Goal: Transaction & Acquisition: Purchase product/service

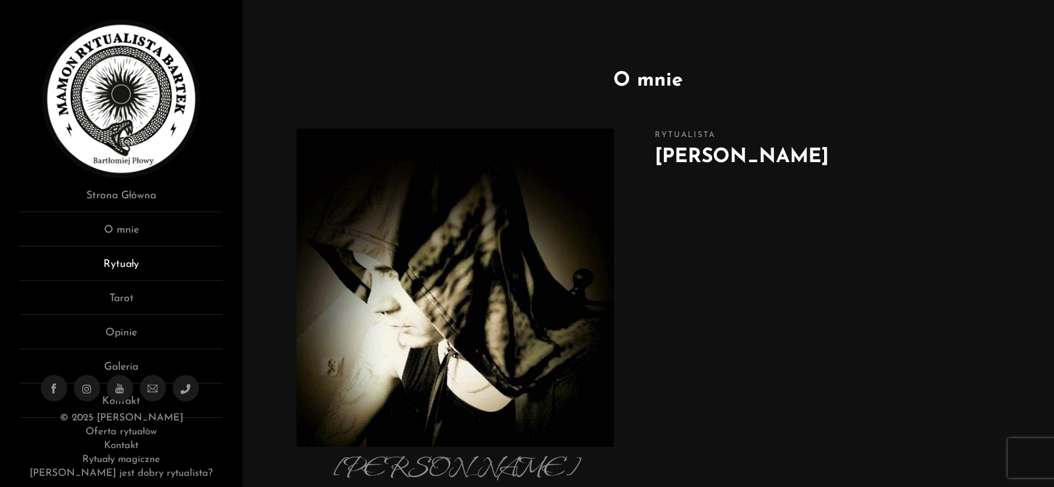
click at [123, 266] on link "Rytuały" at bounding box center [121, 268] width 203 height 24
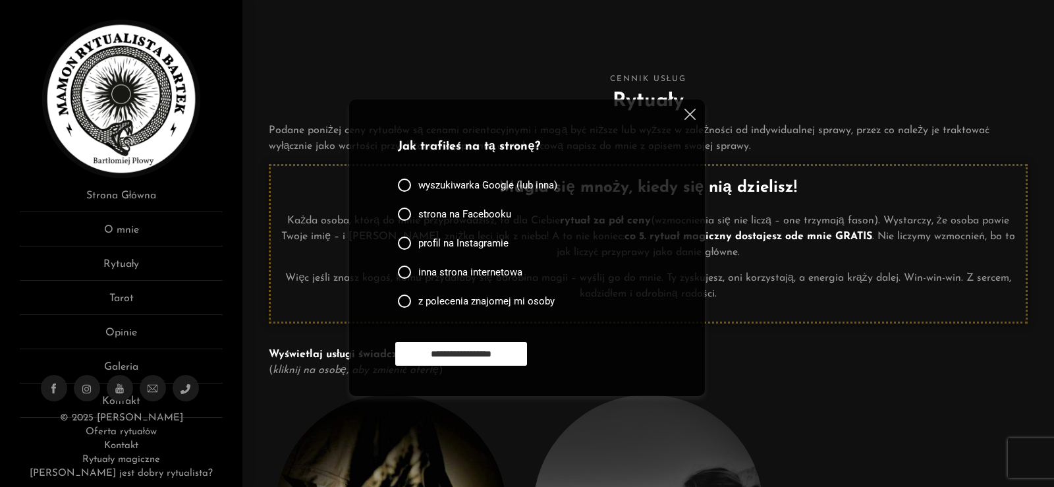
click at [686, 115] on img at bounding box center [690, 114] width 11 height 11
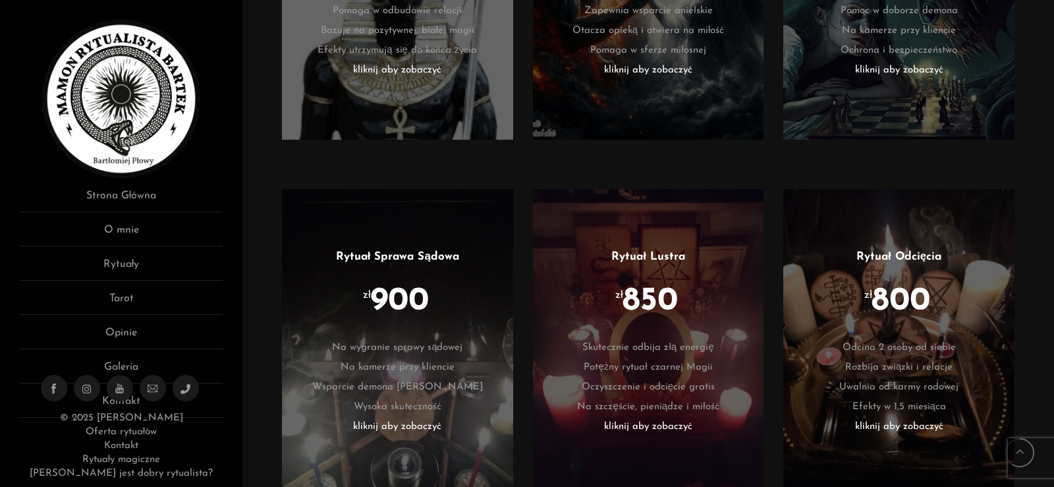
scroll to position [2135, 0]
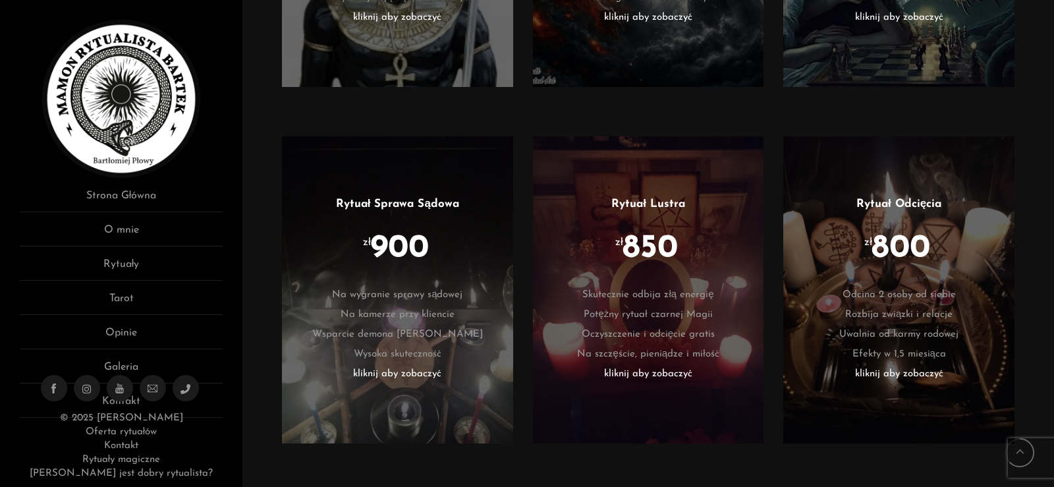
click at [921, 325] on li "Uwalnia od karmy rodowej" at bounding box center [899, 335] width 192 height 20
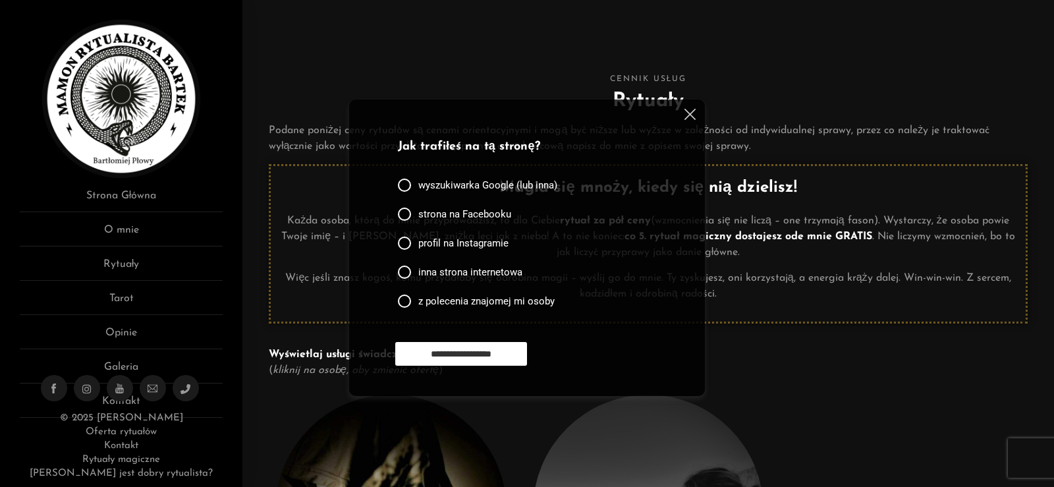
scroll to position [2135, 0]
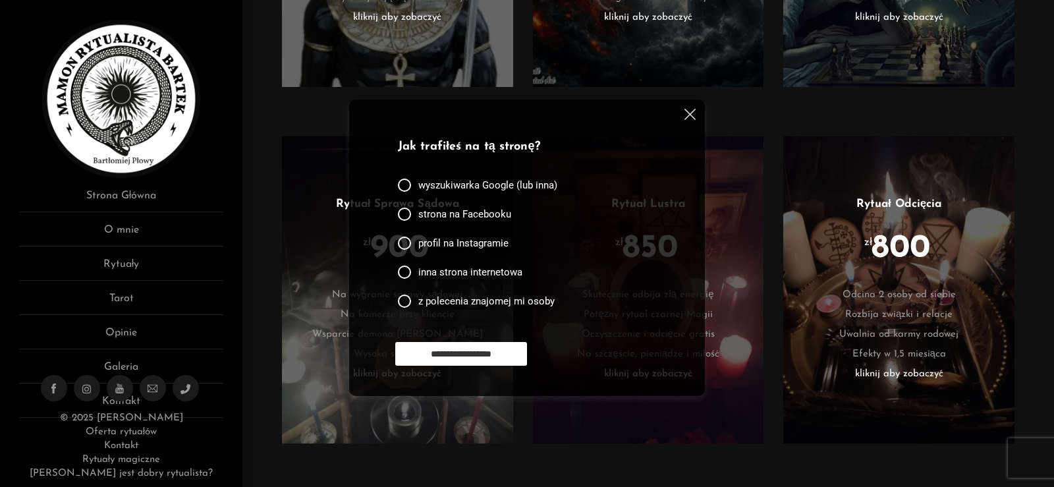
click at [901, 364] on li "kliknij aby zobaczyć" at bounding box center [899, 374] width 192 height 20
click at [870, 364] on li "kliknij aby zobaczyć" at bounding box center [899, 374] width 192 height 20
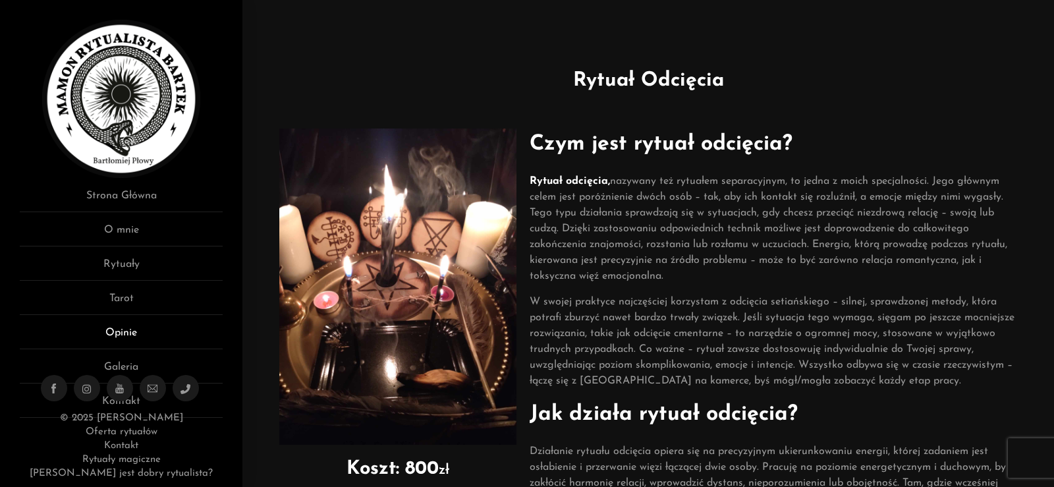
click at [128, 330] on link "Opinie" at bounding box center [121, 337] width 203 height 24
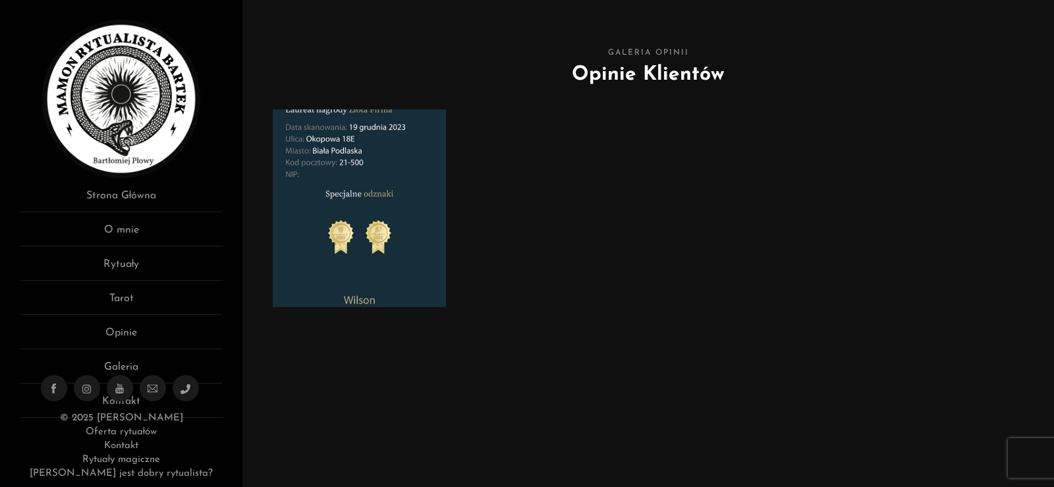
scroll to position [53, 0]
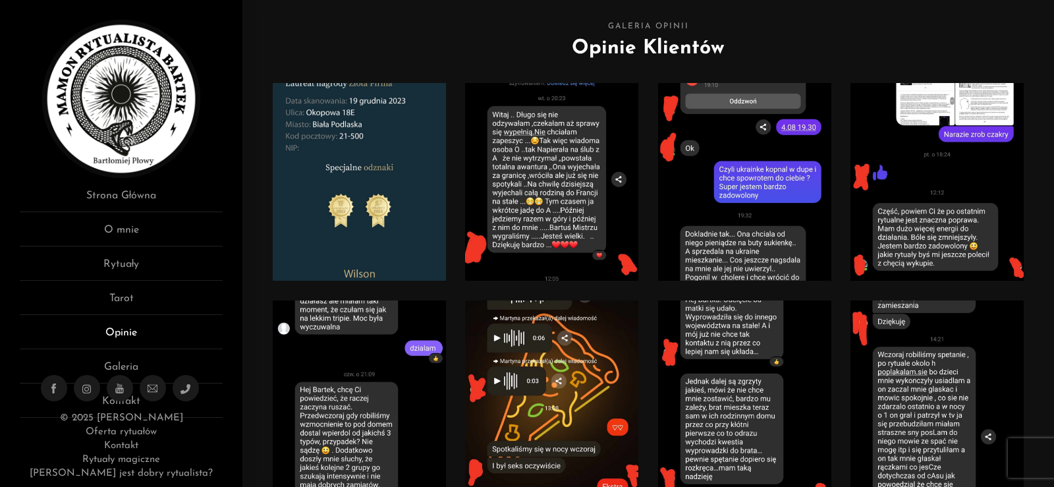
click at [126, 332] on link "Opinie" at bounding box center [121, 337] width 203 height 24
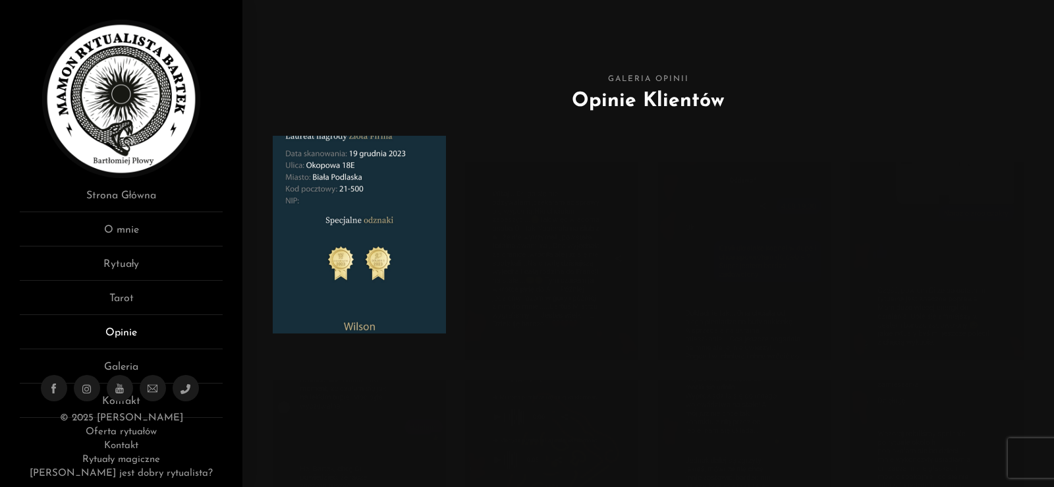
click at [125, 333] on link "Opinie" at bounding box center [121, 337] width 203 height 24
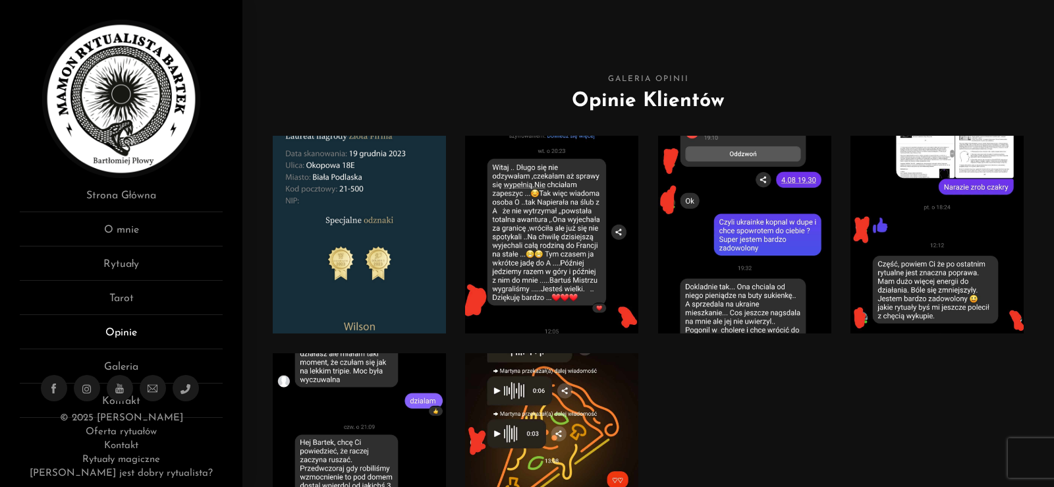
click at [125, 335] on link "Opinie" at bounding box center [121, 337] width 203 height 24
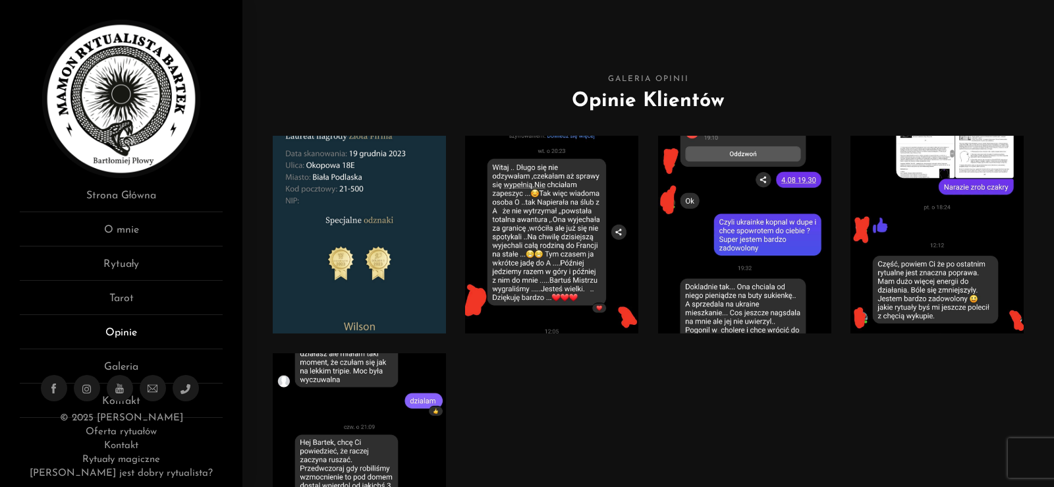
click at [127, 339] on link "Opinie" at bounding box center [121, 337] width 203 height 24
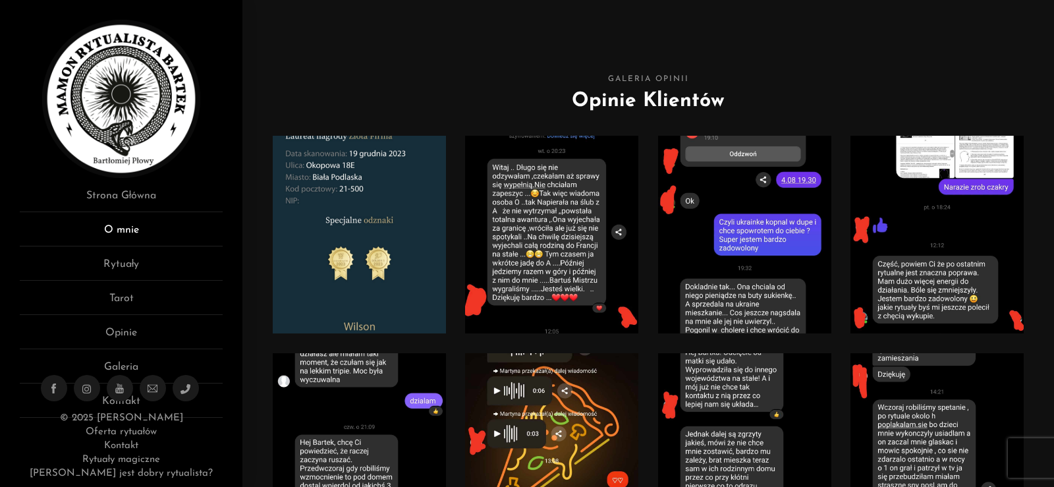
click at [132, 236] on link "O mnie" at bounding box center [121, 234] width 203 height 24
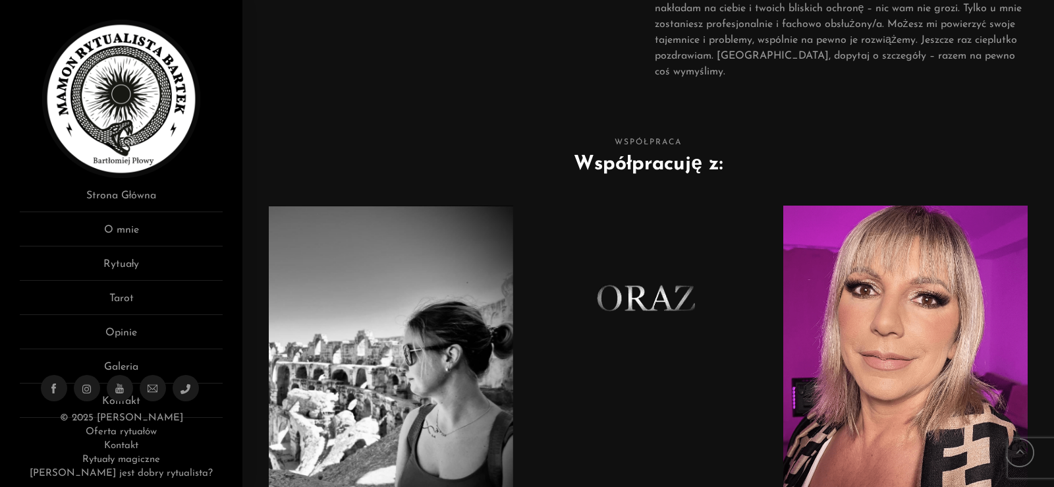
scroll to position [559, 0]
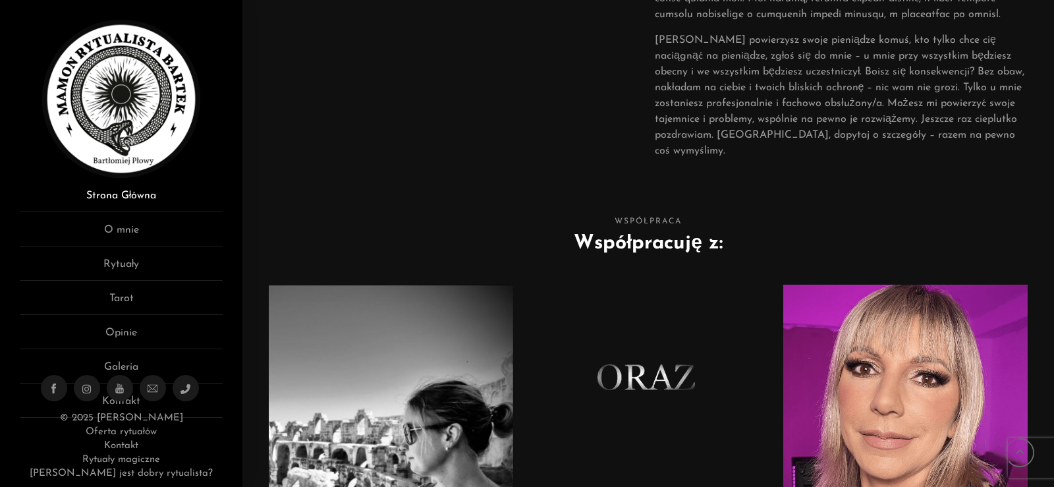
click at [113, 198] on link "Strona Główna" at bounding box center [121, 200] width 203 height 24
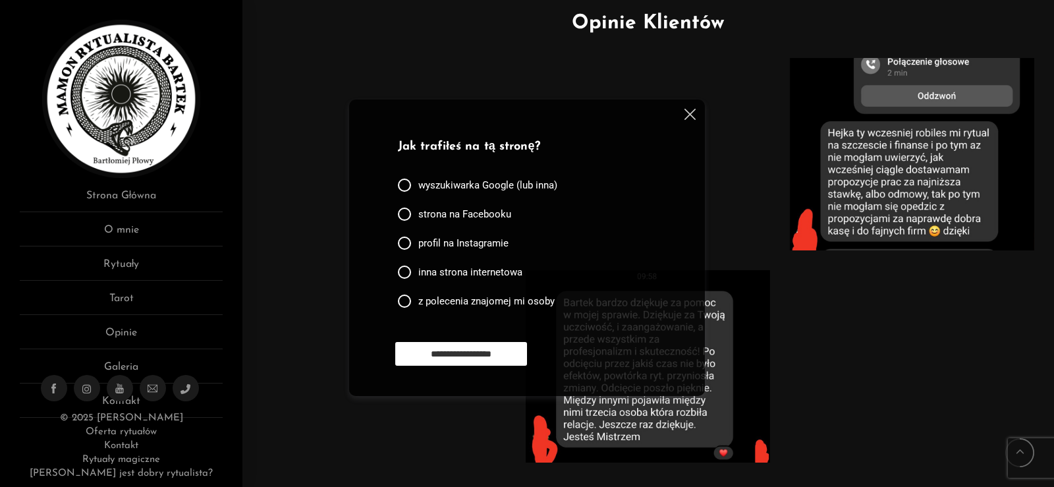
scroll to position [764, 0]
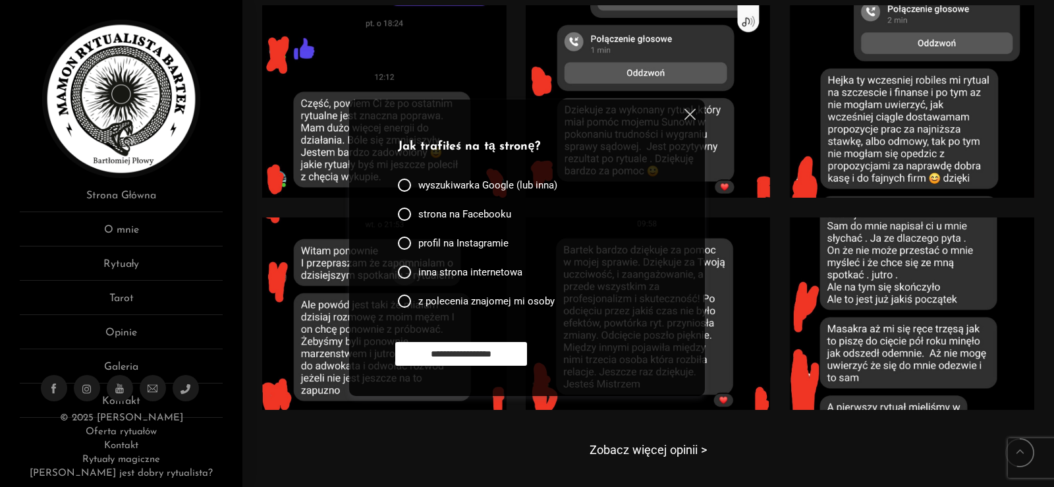
click at [403, 272] on div at bounding box center [404, 272] width 13 height 13
click at [607, 455] on link "Zobacz więcej opinii >" at bounding box center [649, 450] width 118 height 14
click at [635, 455] on link "Zobacz więcej opinii >" at bounding box center [649, 450] width 118 height 14
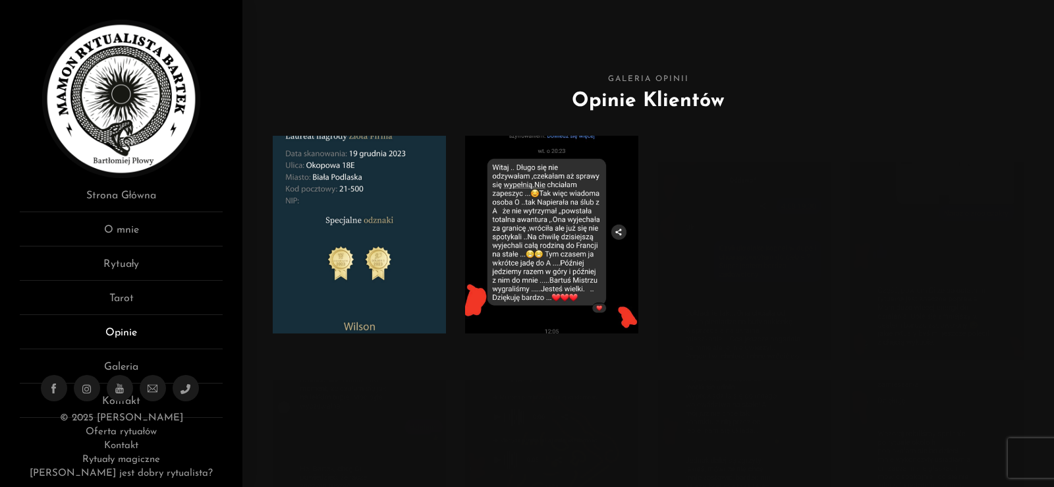
click at [125, 341] on link "Opinie" at bounding box center [121, 337] width 203 height 24
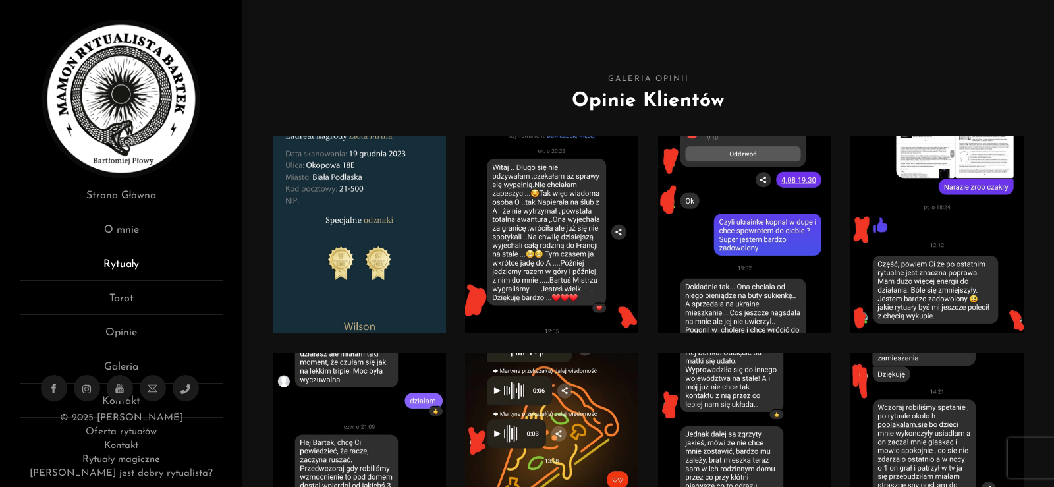
click at [136, 267] on link "Rytuały" at bounding box center [121, 268] width 203 height 24
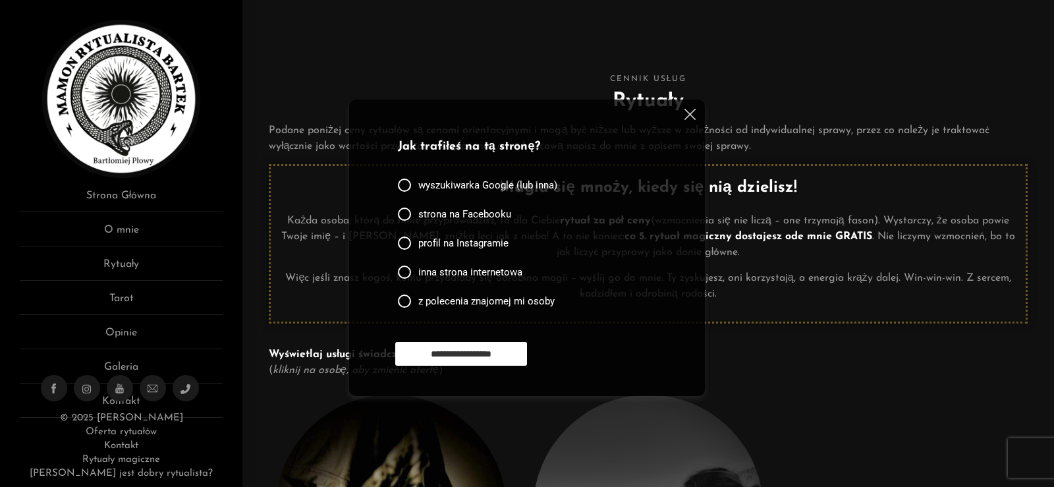
click at [688, 119] on img at bounding box center [690, 114] width 11 height 11
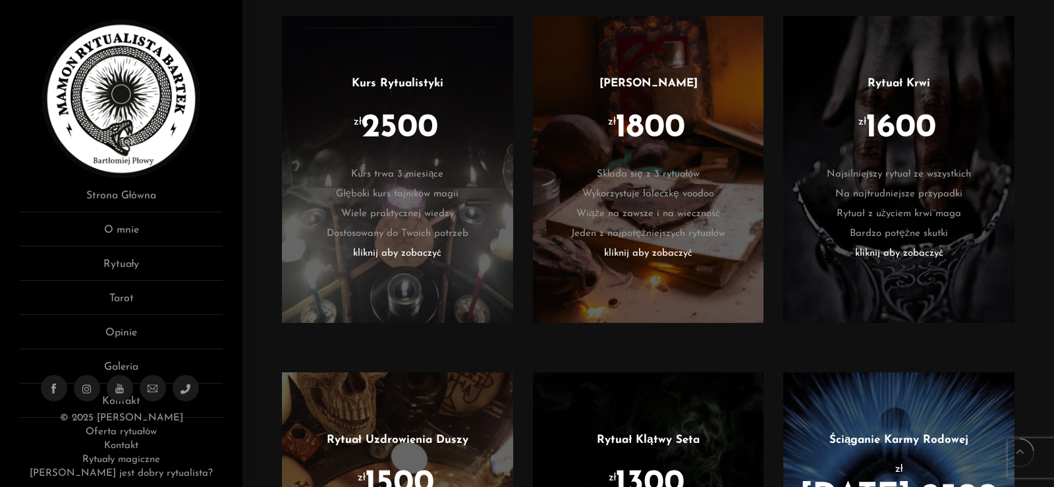
scroll to position [896, 0]
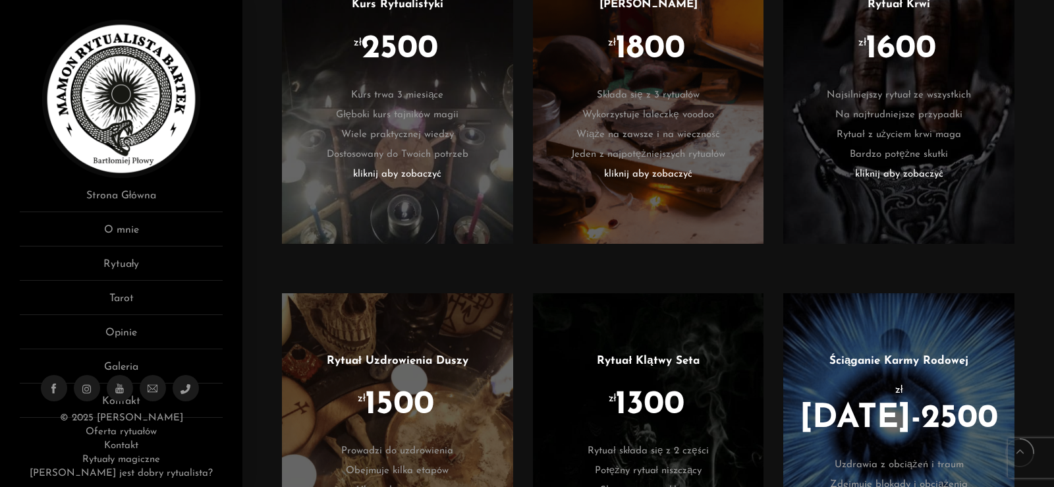
click at [666, 174] on li "kliknij aby zobaczyć" at bounding box center [649, 175] width 192 height 20
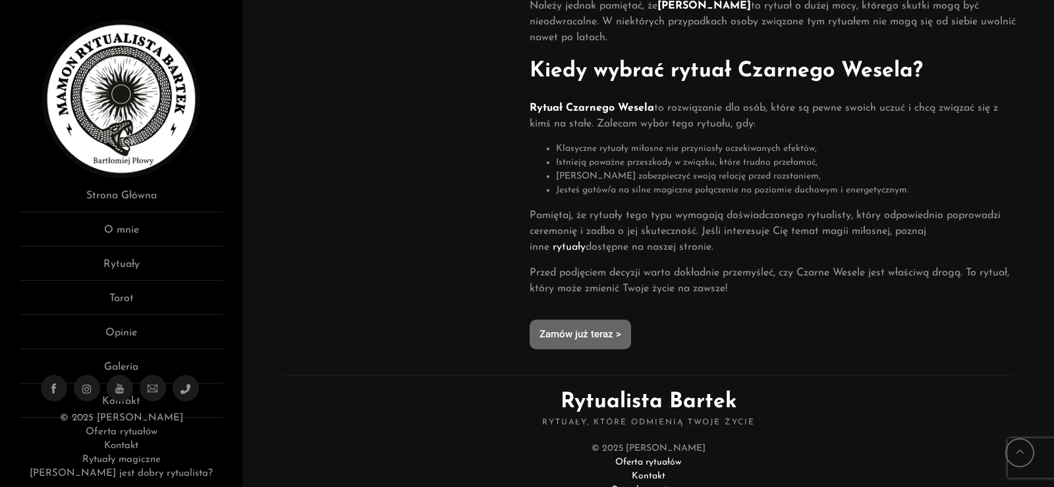
scroll to position [801, 0]
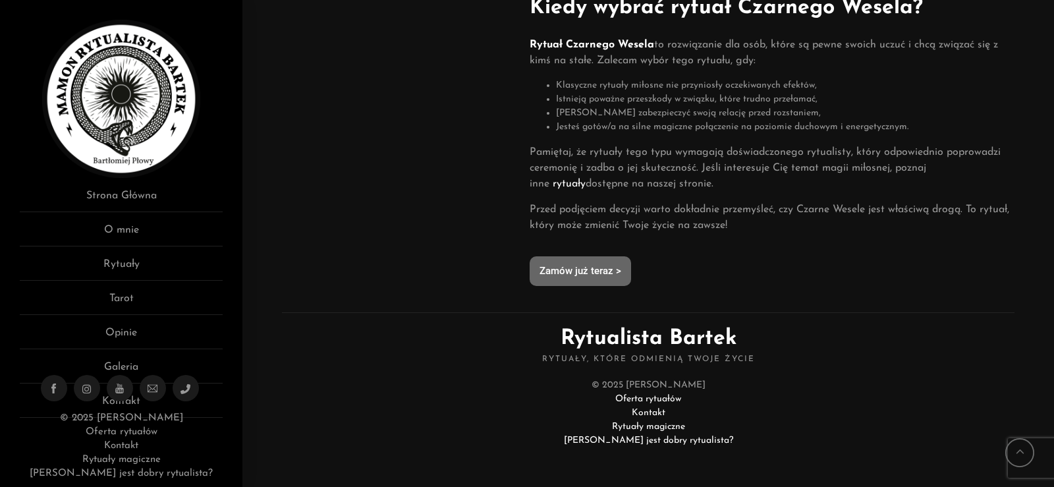
click at [584, 281] on link "Zamów już teraz >" at bounding box center [580, 271] width 101 height 30
click at [130, 339] on link "Opinie" at bounding box center [121, 337] width 203 height 24
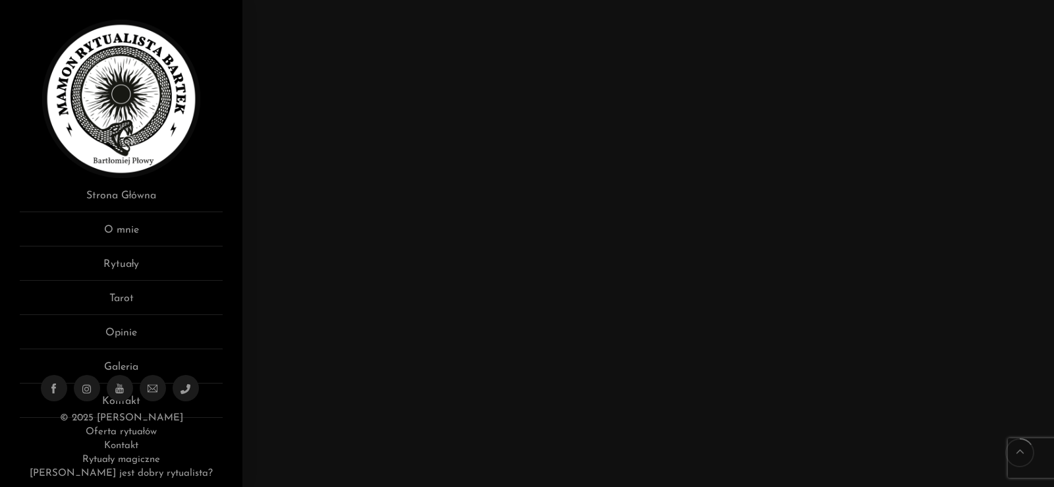
scroll to position [1371, 0]
